Goal: Task Accomplishment & Management: Use online tool/utility

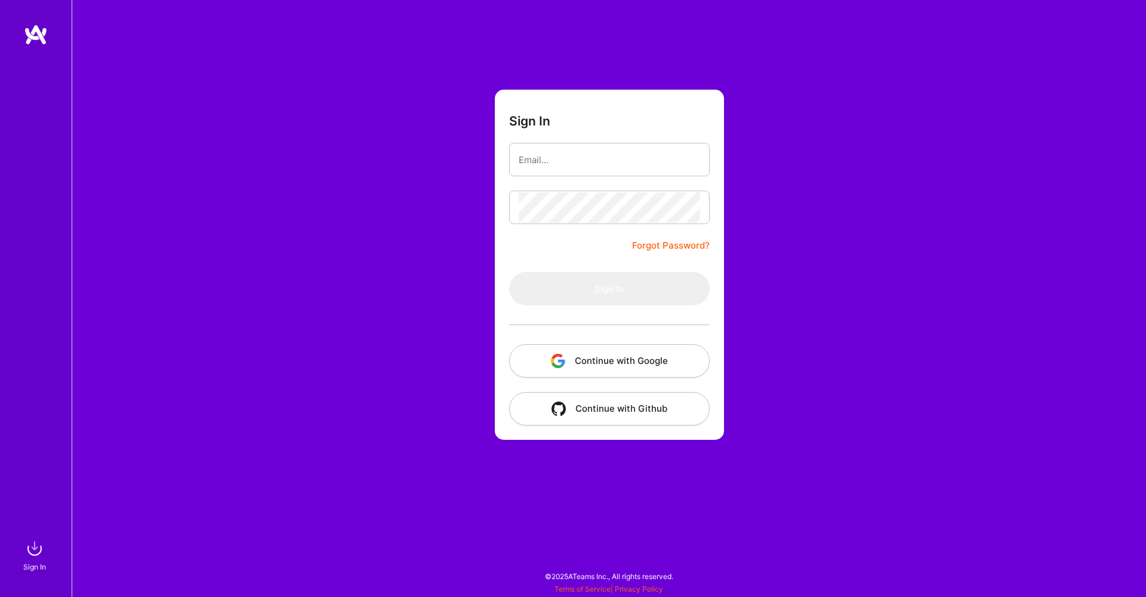
click at [609, 365] on button "Continue with Google" at bounding box center [609, 360] width 201 height 33
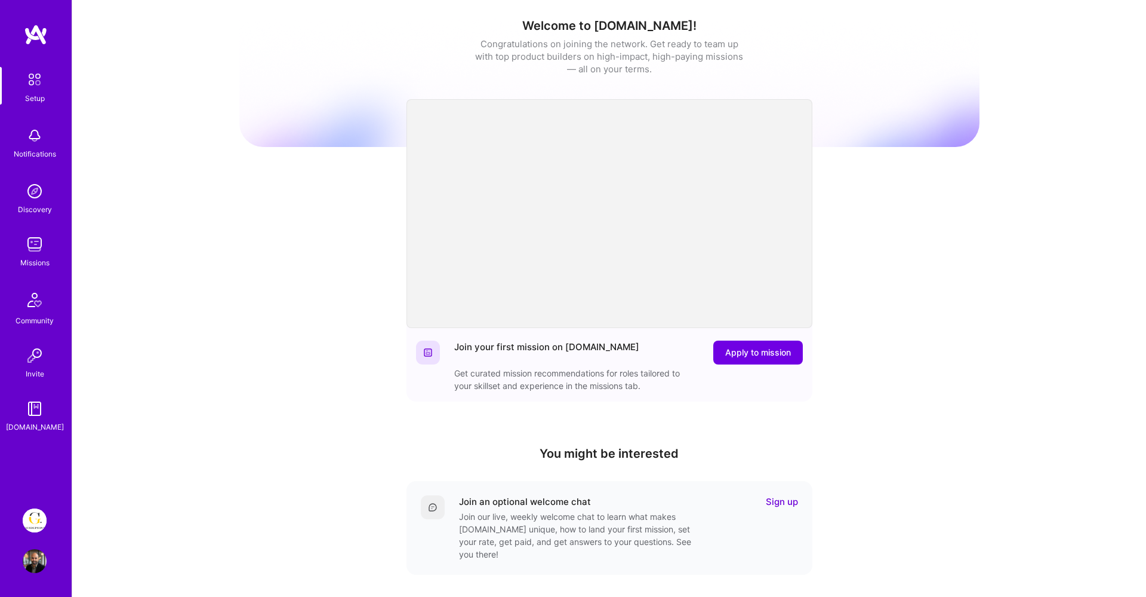
click at [32, 522] on img at bounding box center [35, 520] width 24 height 24
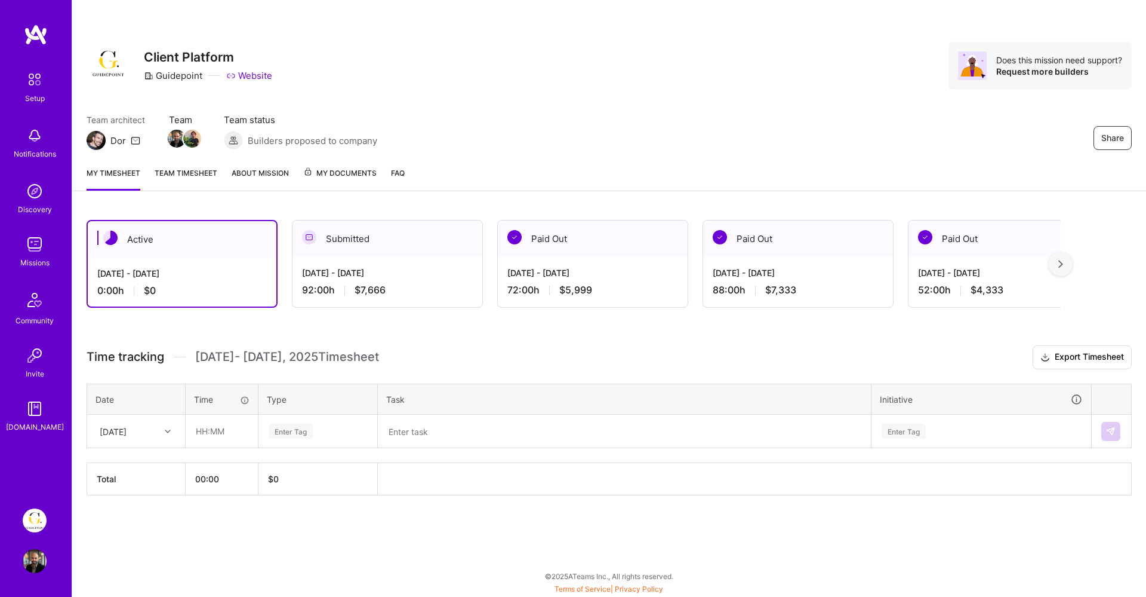
click at [386, 275] on div "[DATE] - [DATE]" at bounding box center [387, 272] width 171 height 13
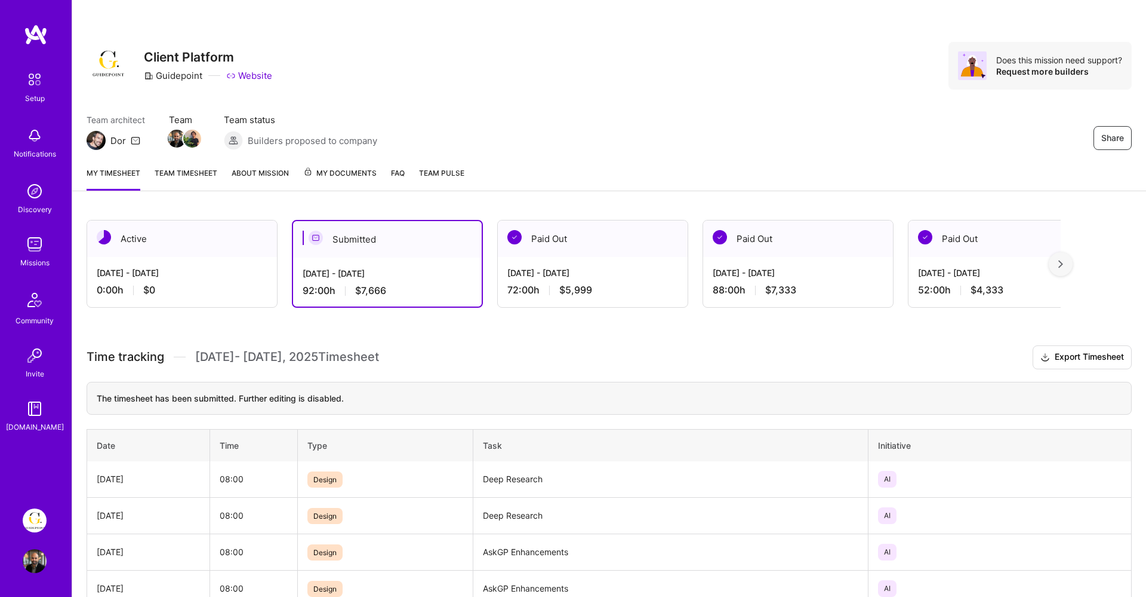
click at [220, 275] on div "[DATE] - [DATE]" at bounding box center [182, 272] width 171 height 13
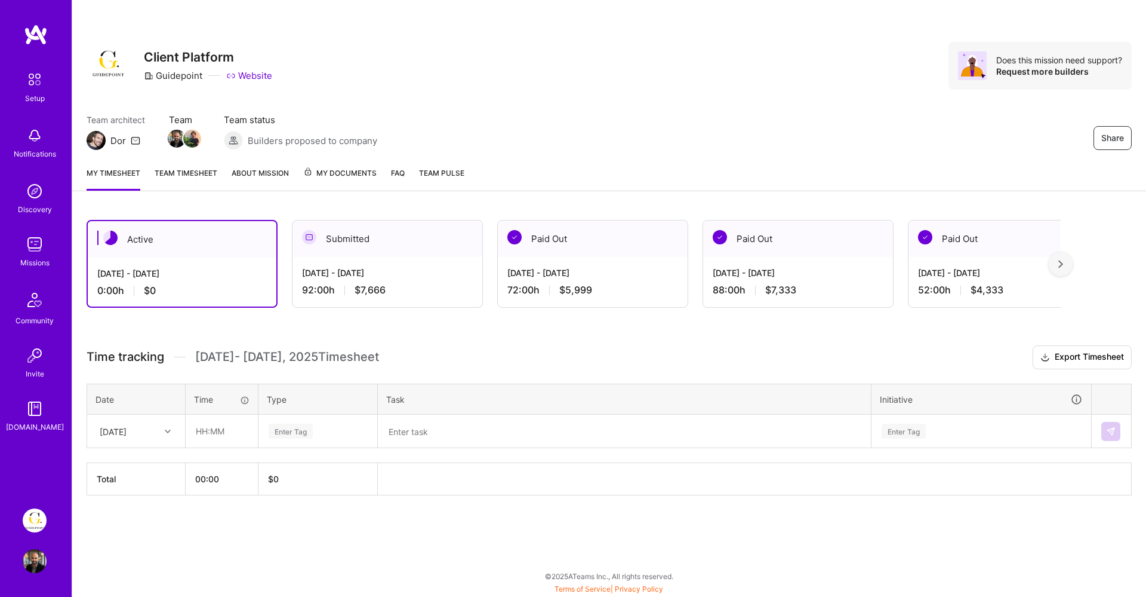
click at [432, 256] on div "Submitted" at bounding box center [388, 238] width 190 height 36
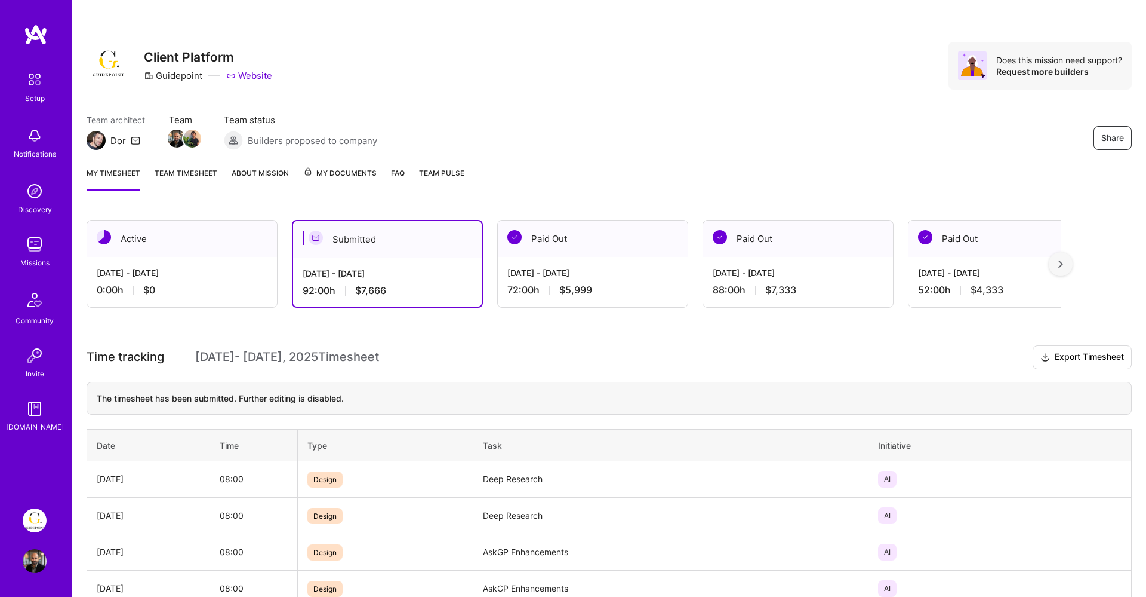
click at [619, 276] on div "[DATE] - [DATE]" at bounding box center [593, 272] width 171 height 13
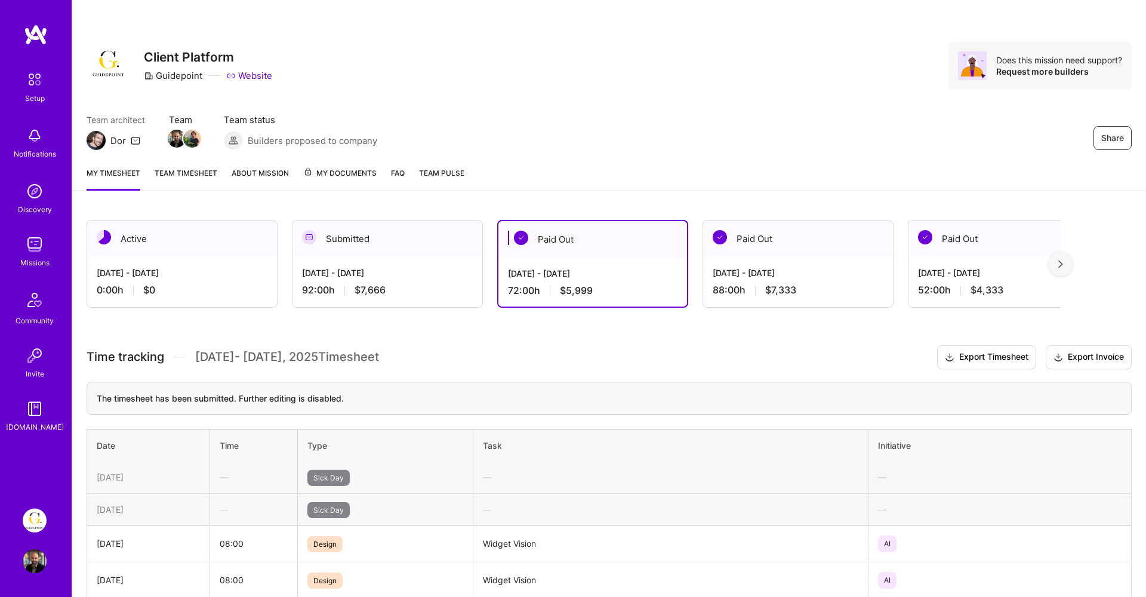
click at [437, 295] on div "92:00 h $7,666" at bounding box center [387, 290] width 171 height 13
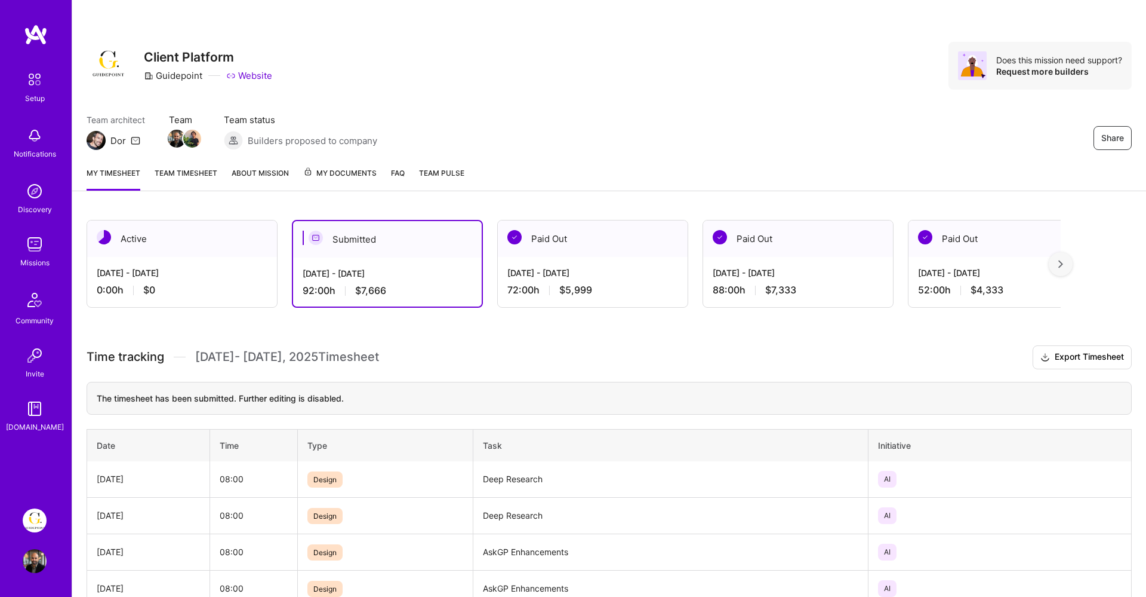
click at [204, 296] on div "0:00 h $0" at bounding box center [182, 290] width 171 height 13
